Goal: Task Accomplishment & Management: Complete application form

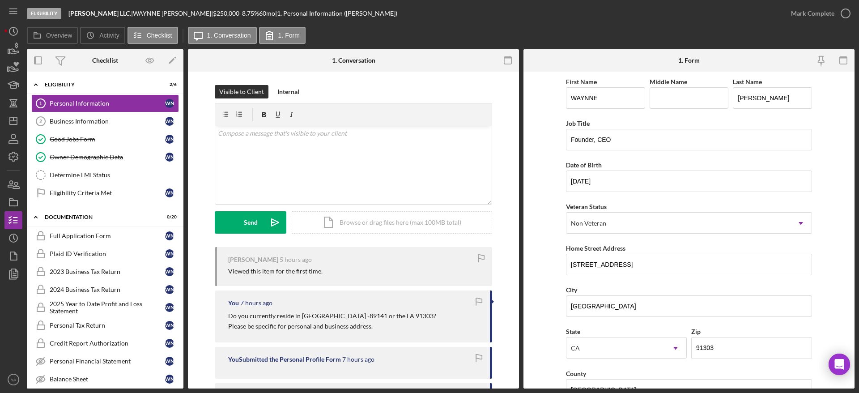
scroll to position [280, 0]
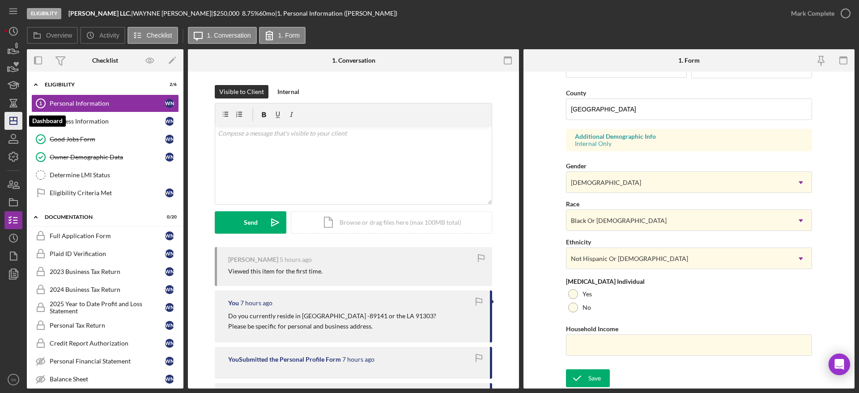
click at [12, 117] on polygon "button" at bounding box center [13, 120] width 7 height 7
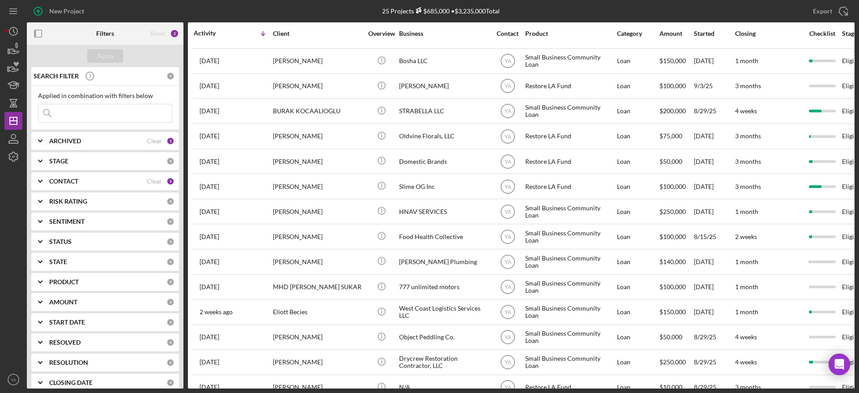
scroll to position [67, 0]
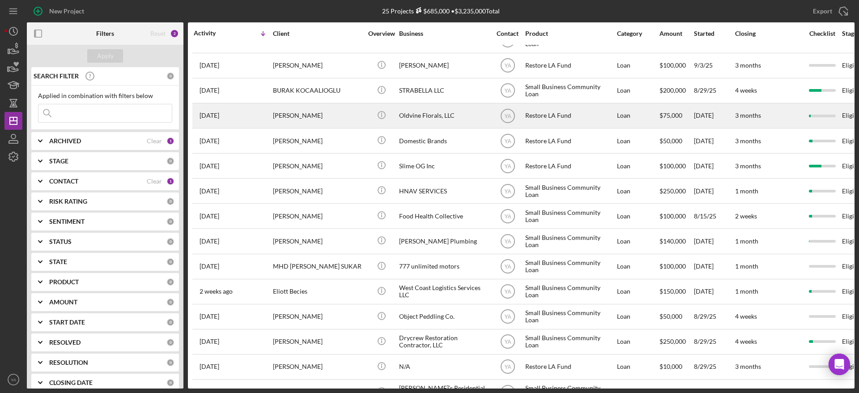
click at [435, 114] on div "Oldvine Florals, LLC" at bounding box center [443, 116] width 89 height 24
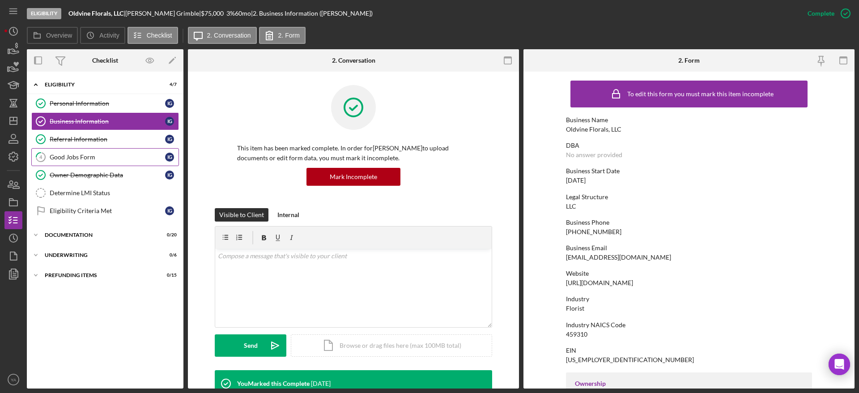
click at [100, 154] on div "Good Jobs Form" at bounding box center [107, 156] width 115 height 7
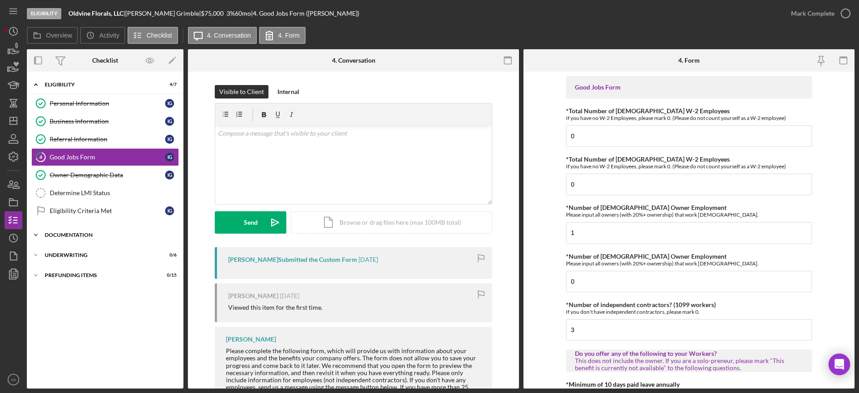
click at [106, 231] on div "Icon/Expander Documentation 0 / 20" at bounding box center [105, 235] width 157 height 18
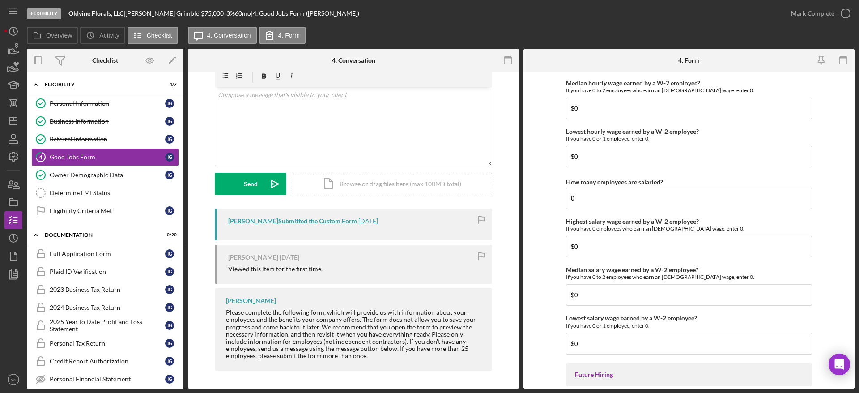
scroll to position [1688, 0]
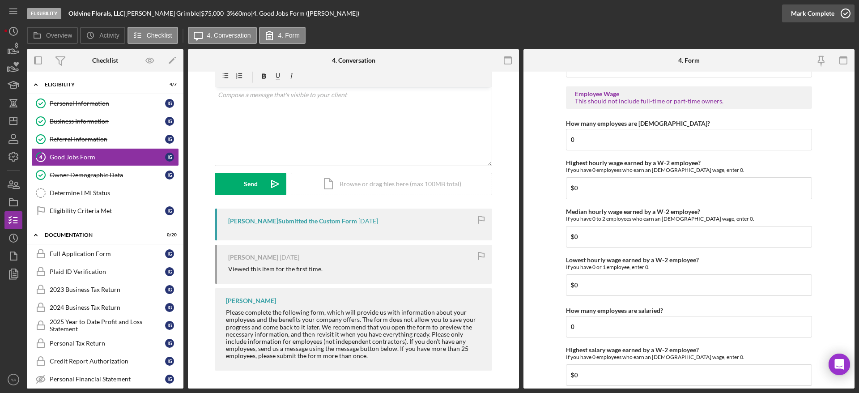
click at [822, 20] on div "Mark Complete" at bounding box center [812, 13] width 43 height 18
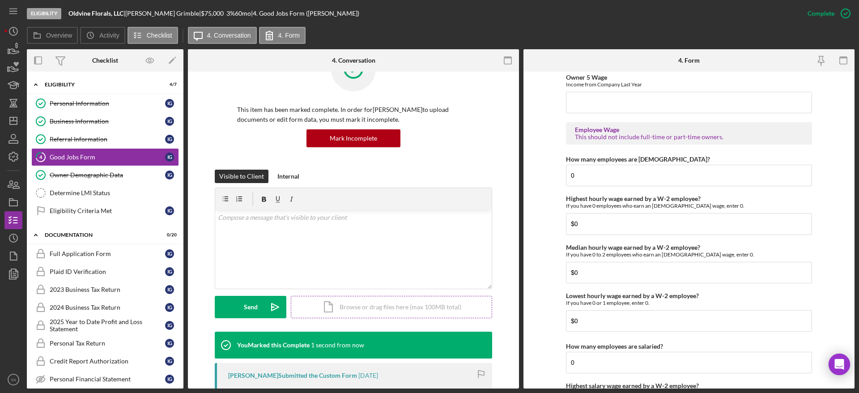
scroll to position [1724, 0]
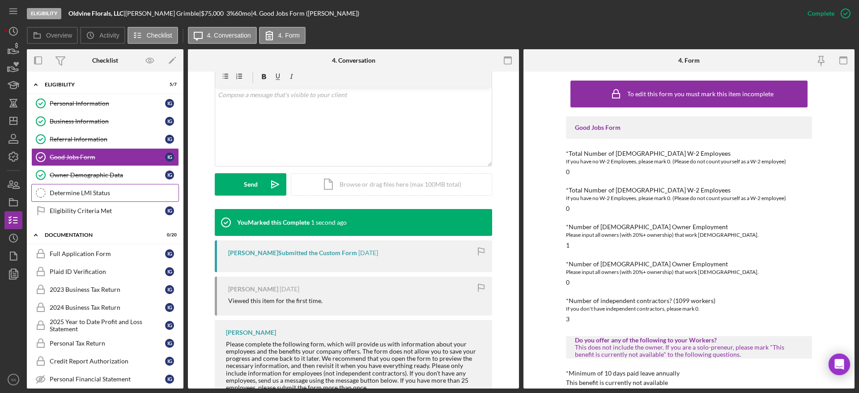
click at [107, 193] on div "Determine LMI Status" at bounding box center [114, 192] width 129 height 7
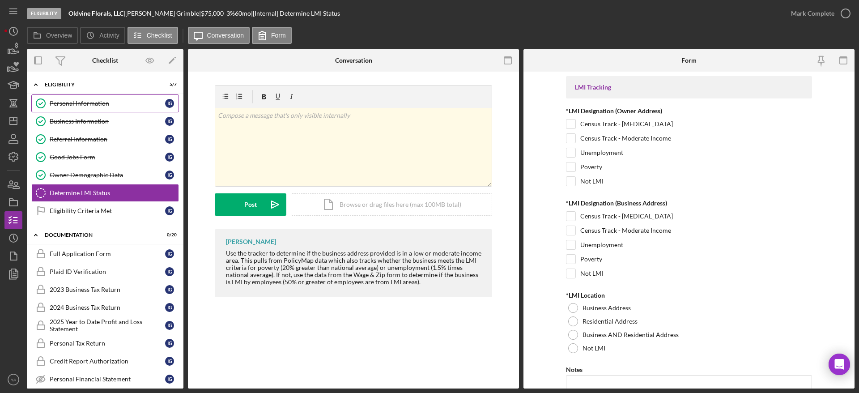
click at [119, 108] on link "Personal Information Personal Information I G" at bounding box center [105, 103] width 148 height 18
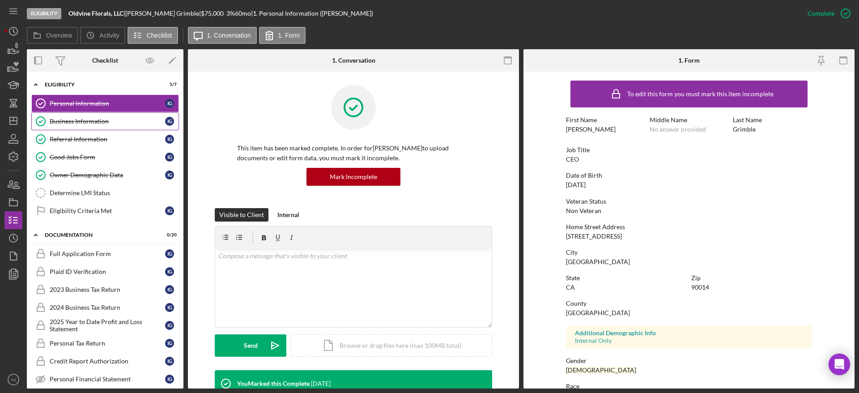
click at [82, 124] on div "Business Information" at bounding box center [107, 121] width 115 height 7
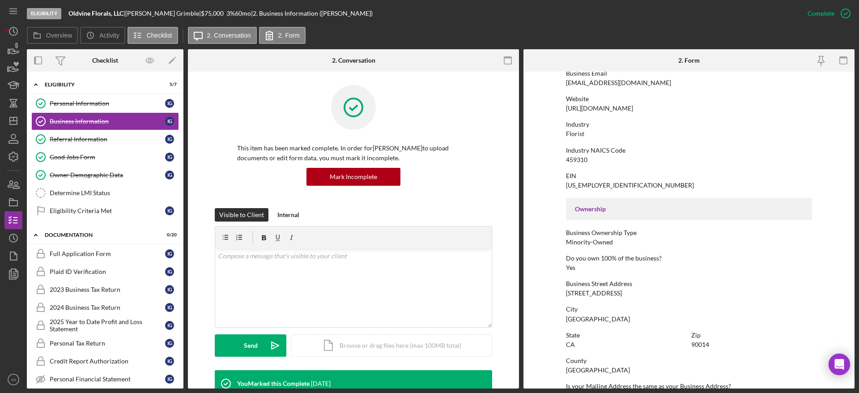
scroll to position [268, 0]
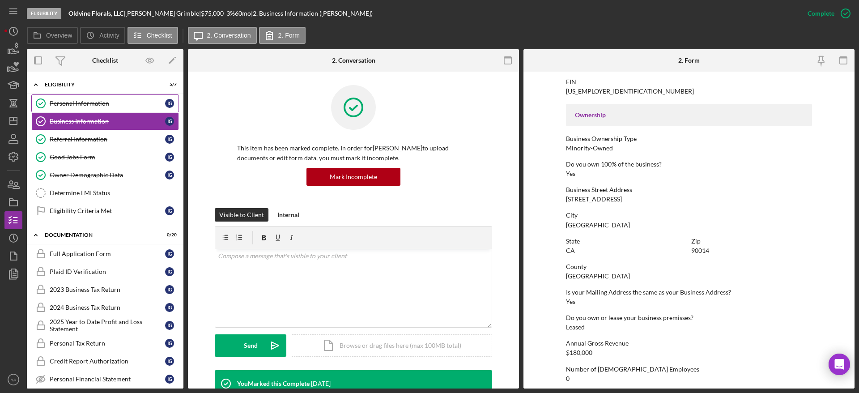
click at [114, 106] on div "Personal Information" at bounding box center [107, 103] width 115 height 7
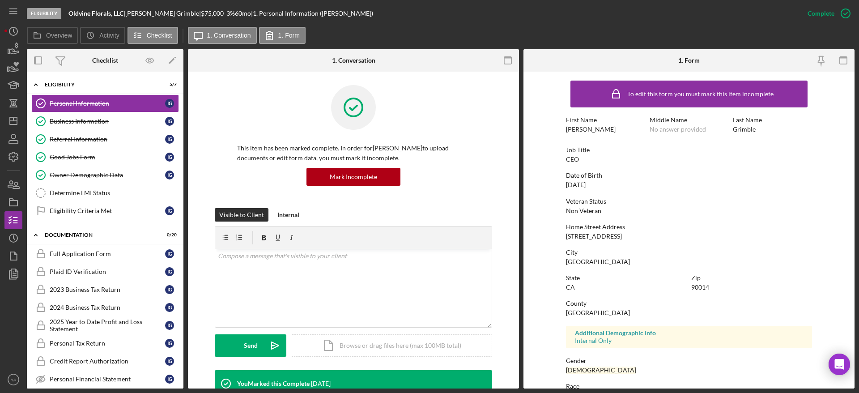
drag, startPoint x: 632, startPoint y: 233, endPoint x: 544, endPoint y: 231, distance: 87.7
click at [544, 231] on form "To edit this form you must mark this item incomplete First Name [PERSON_NAME] M…" at bounding box center [688, 230] width 331 height 317
copy div "[STREET_ADDRESS]"
click at [695, 288] on div "90014" at bounding box center [700, 287] width 18 height 7
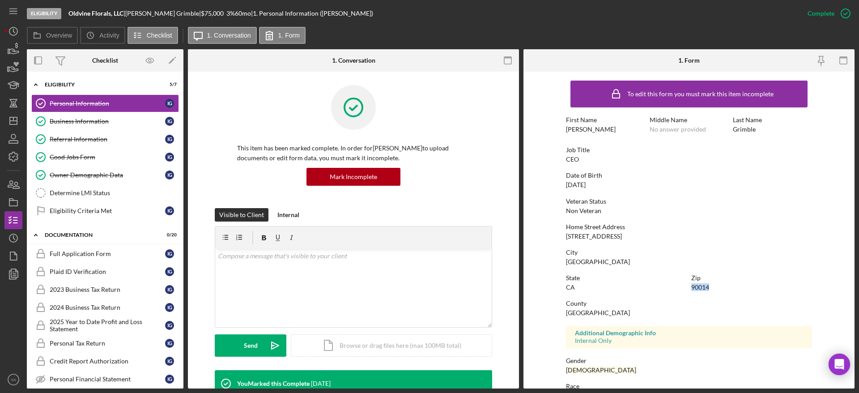
copy div "90014"
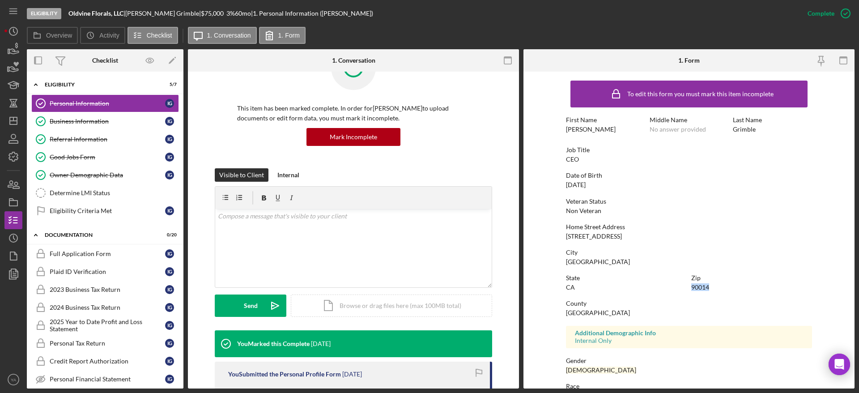
scroll to position [67, 0]
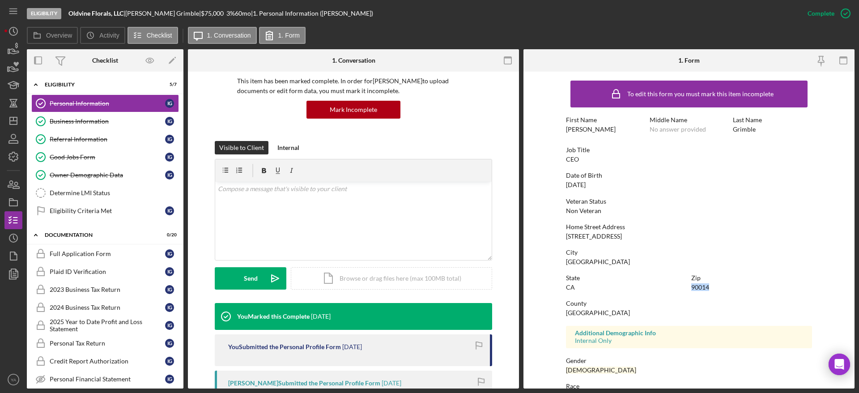
click at [699, 287] on div "90014" at bounding box center [700, 287] width 18 height 7
